Goal: Task Accomplishment & Management: Manage account settings

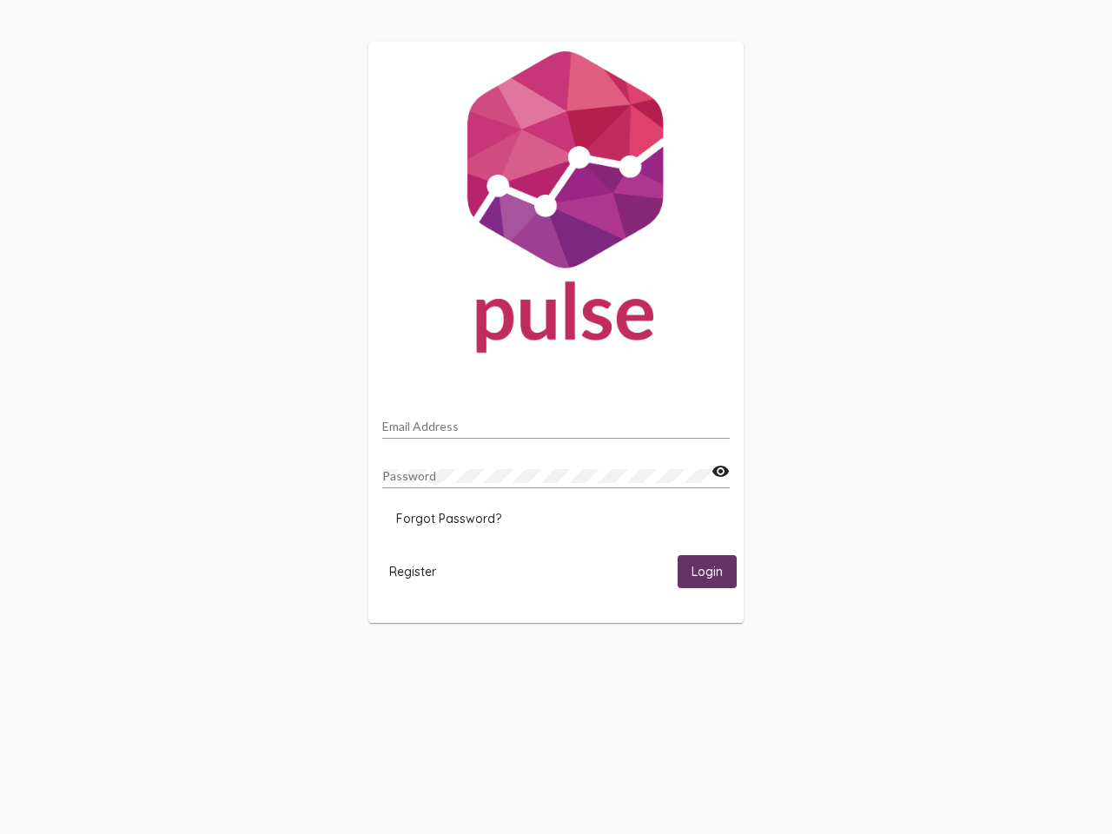
click at [556, 421] on input "Email Address" at bounding box center [555, 426] width 347 height 14
click at [720, 472] on mat-icon "visibility" at bounding box center [720, 471] width 18 height 21
click at [448, 518] on span "Forgot Password?" at bounding box center [448, 519] width 105 height 16
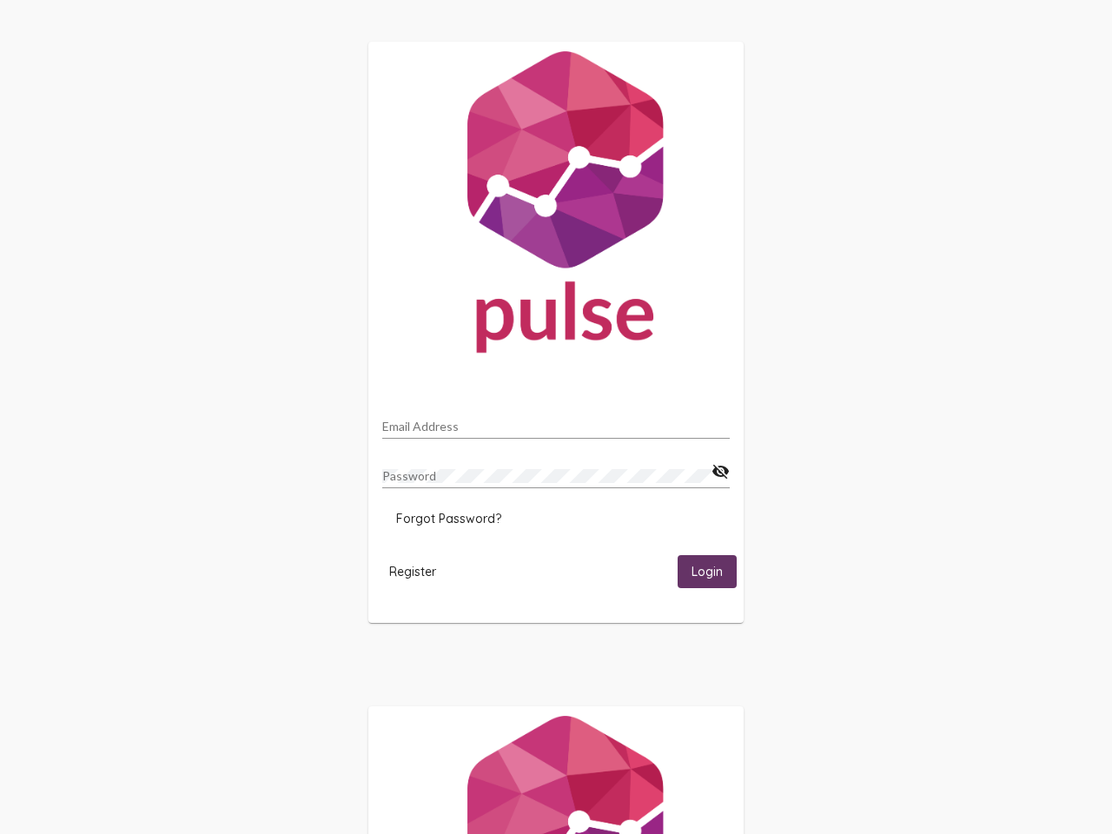
click at [413, 571] on span "Register" at bounding box center [412, 572] width 47 height 16
click at [707, 571] on html "Email Address Password visibility_off Forgot Password? Register Login" at bounding box center [556, 562] width 1112 height 1125
